Goal: Obtain resource: Obtain resource

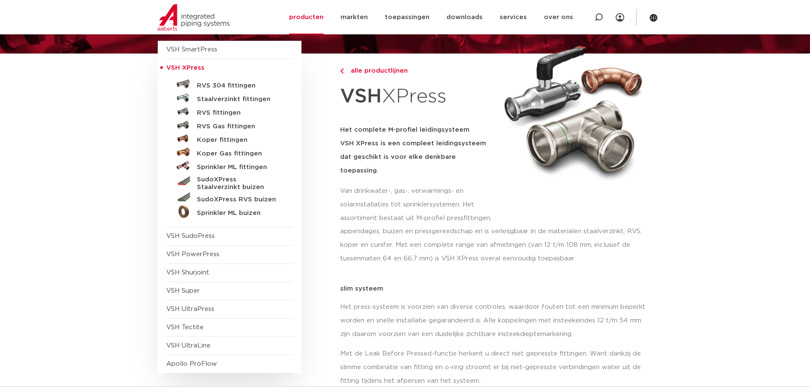
scroll to position [85, 0]
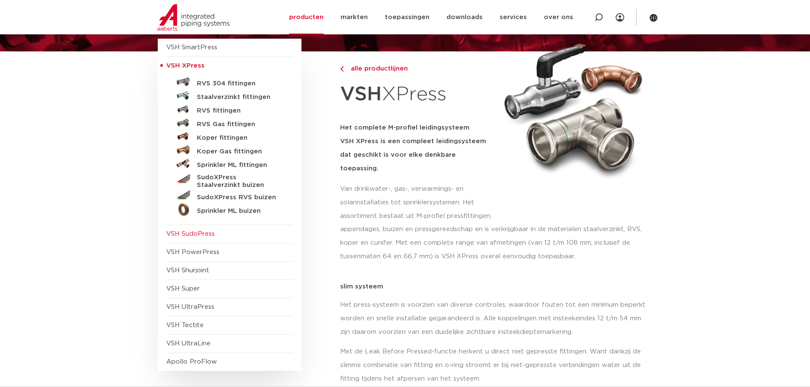
click at [206, 237] on span "VSH SudoPress" at bounding box center [190, 234] width 48 height 6
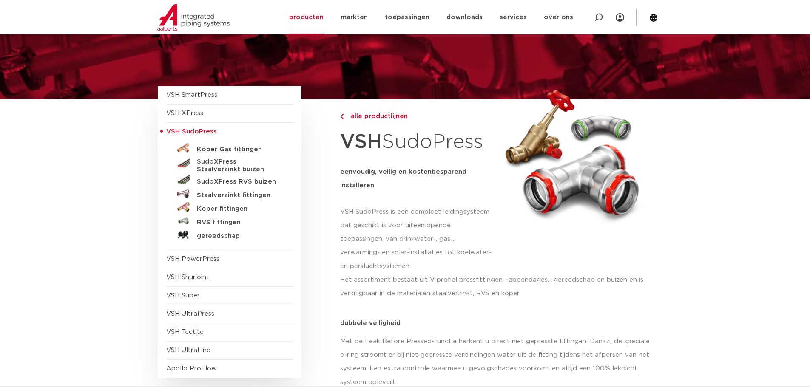
scroll to position [85, 0]
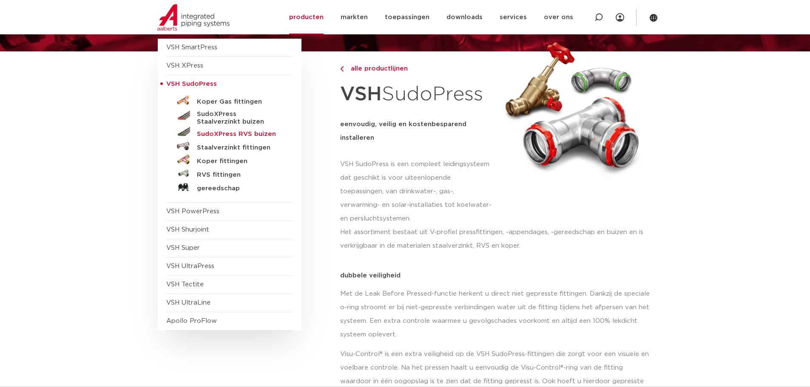
click at [249, 137] on h5 "SudoXPress RVS buizen" at bounding box center [239, 134] width 84 height 8
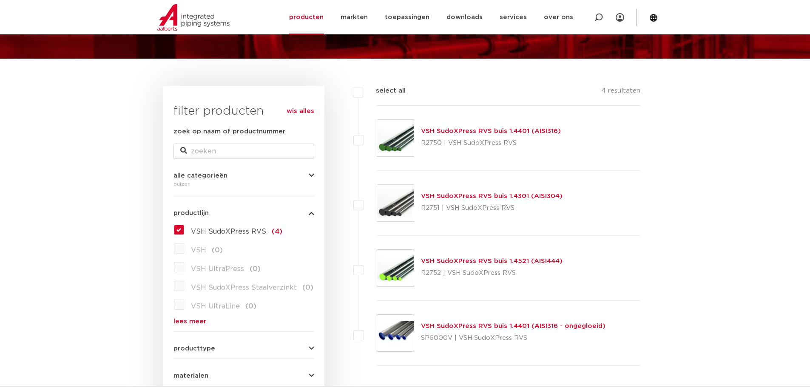
scroll to position [55, 0]
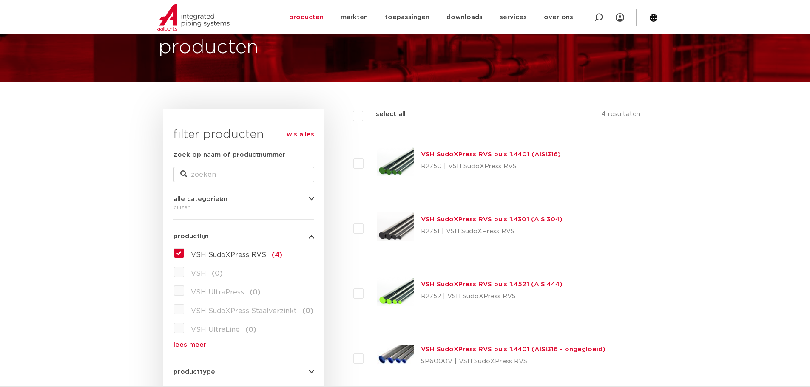
click at [485, 156] on link "VSH SudoXPress RVS buis 1.4401 (AISI316)" at bounding box center [491, 154] width 140 height 6
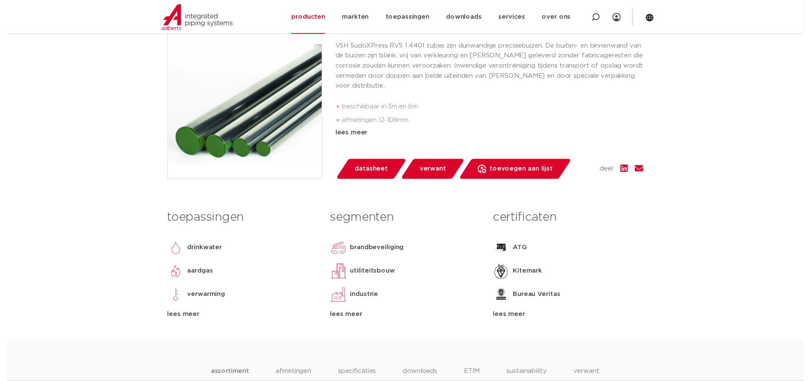
scroll to position [170, 0]
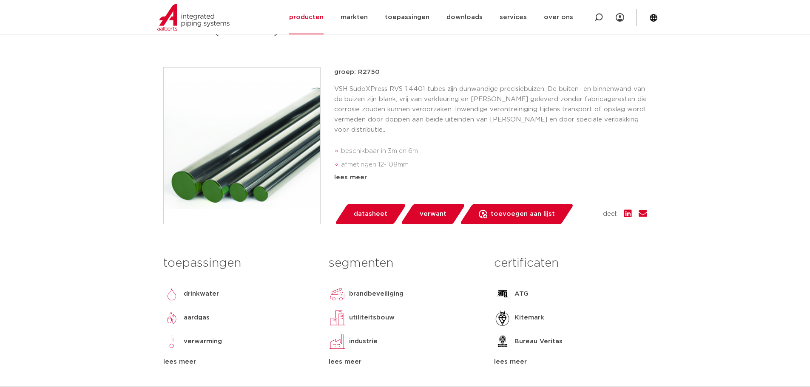
click at [374, 212] on span "datasheet" at bounding box center [371, 214] width 34 height 14
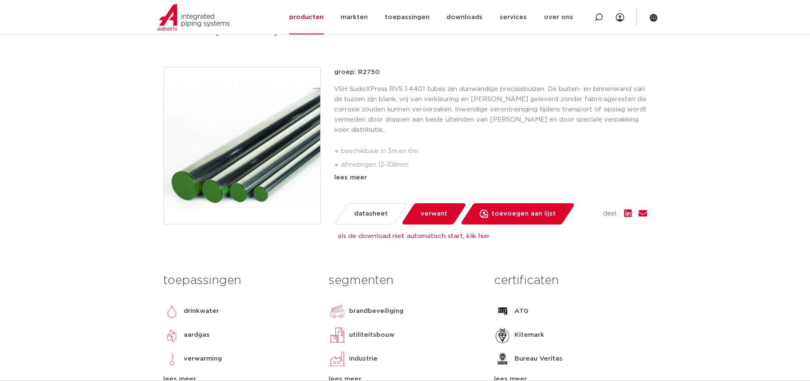
click at [451, 129] on p "VSH SudoXPress RVS 1.4401 tubes zijn dunwandige precisiebuizen. De buiten- en b…" at bounding box center [490, 109] width 313 height 51
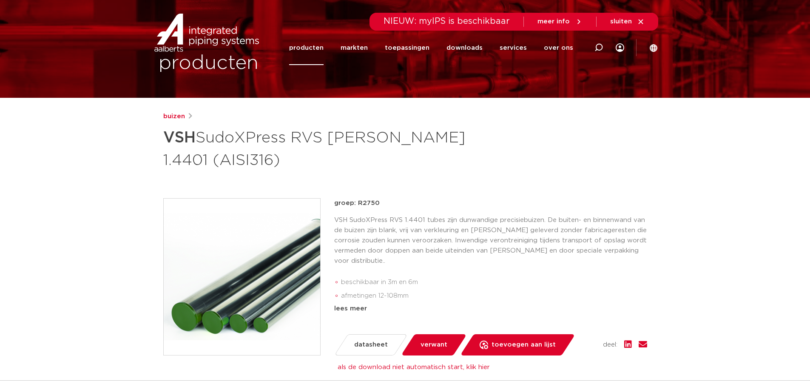
scroll to position [0, 0]
